Goal: Find specific page/section

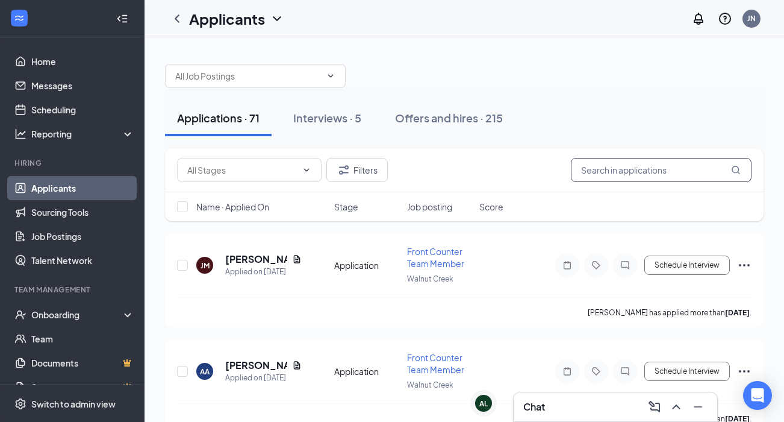
click at [622, 163] on input "text" at bounding box center [661, 170] width 181 height 24
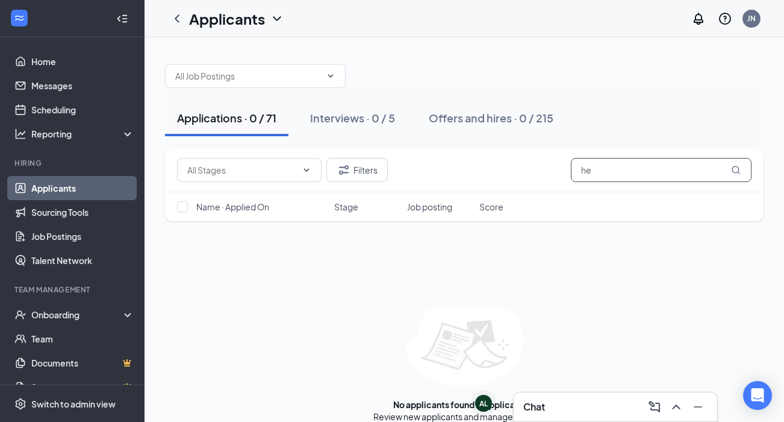
type input "h"
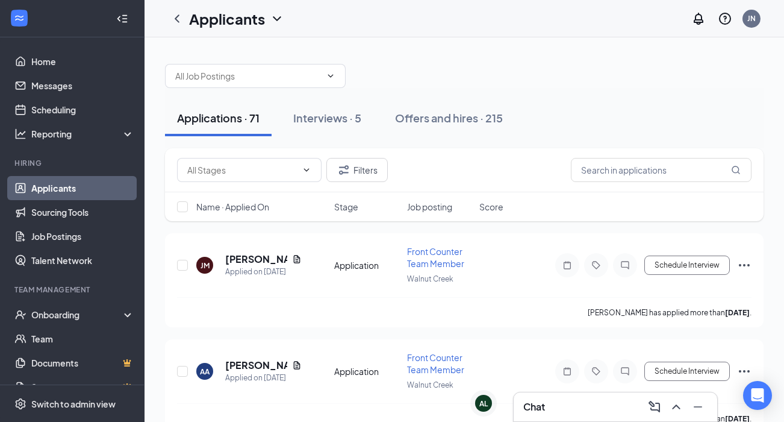
click at [576, 104] on div "Applications · 71 Interviews · 5 Offers and hires · 215" at bounding box center [464, 118] width 599 height 36
click at [572, 106] on div "Applications · 71 Interviews · 5 Offers and hires · 215" at bounding box center [464, 118] width 599 height 36
